Goal: Transaction & Acquisition: Obtain resource

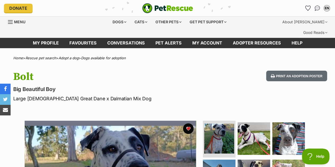
click at [93, 38] on link "Favourites" at bounding box center [83, 43] width 38 height 10
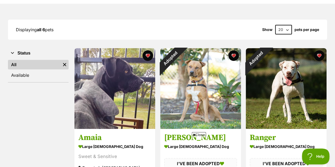
scroll to position [70, 0]
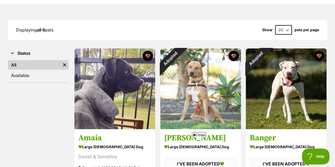
click at [233, 51] on button "favourite" at bounding box center [233, 56] width 11 height 11
click at [318, 51] on button "favourite" at bounding box center [319, 56] width 11 height 11
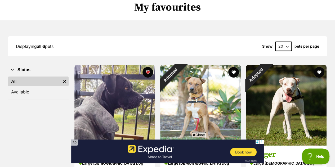
scroll to position [0, 0]
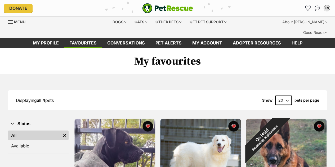
click at [116, 24] on div "Dogs" at bounding box center [119, 22] width 21 height 11
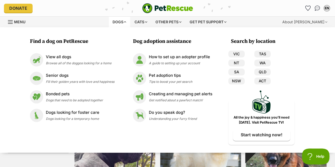
click at [73, 60] on div "View all dogs Browse all of the doggos looking for a home" at bounding box center [79, 59] width 66 height 11
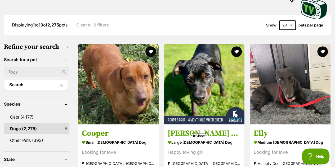
click at [206, 82] on img at bounding box center [204, 84] width 81 height 81
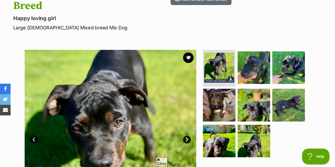
click at [247, 51] on img at bounding box center [253, 67] width 33 height 33
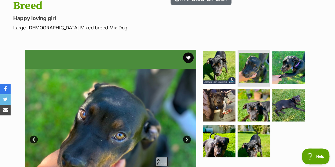
click at [214, 89] on img at bounding box center [219, 105] width 33 height 33
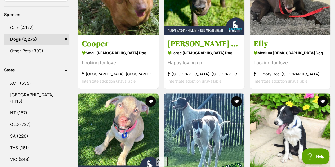
click at [31, 119] on link "QLD (737)" at bounding box center [36, 124] width 65 height 11
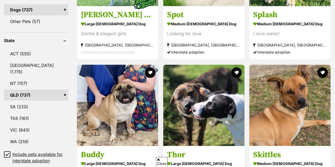
scroll to position [422, 0]
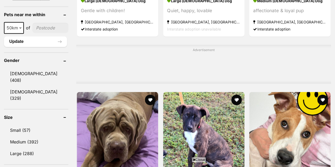
click at [42, 23] on input"] "postcode" at bounding box center [50, 28] width 36 height 10
type input"] "4510"
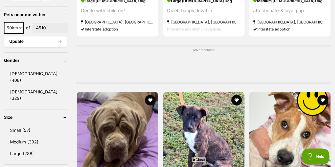
scroll to position [0, 0]
click at [26, 148] on link "Large (288)" at bounding box center [36, 153] width 64 height 11
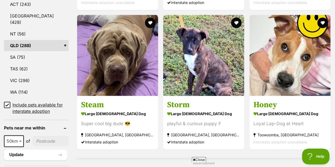
scroll to position [321, 0]
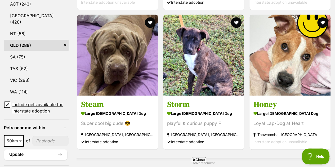
click at [62, 136] on input"] "postcode" at bounding box center [50, 141] width 36 height 10
type input"] "4510"
click at [47, 149] on button "Update" at bounding box center [35, 154] width 63 height 11
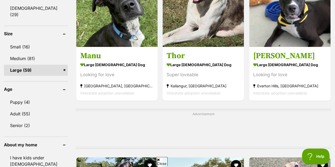
click at [16, 97] on link "Puppy (4)" at bounding box center [36, 102] width 64 height 11
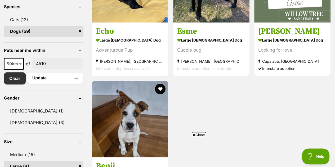
scroll to position [270, 0]
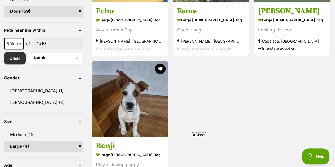
click at [115, 92] on img at bounding box center [130, 99] width 76 height 76
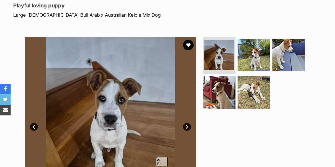
click at [250, 43] on img at bounding box center [253, 55] width 33 height 33
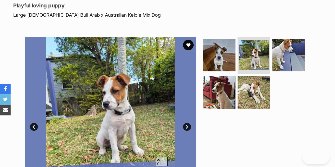
click at [292, 39] on img at bounding box center [288, 55] width 33 height 33
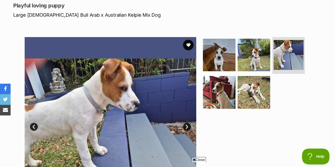
click at [223, 82] on img at bounding box center [219, 92] width 33 height 33
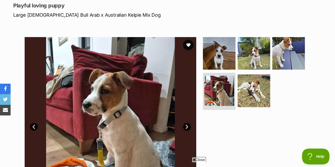
click at [245, 82] on img at bounding box center [253, 90] width 33 height 33
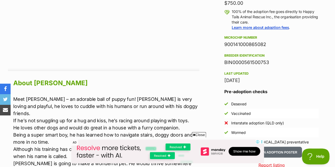
scroll to position [406, 0]
